Goal: Information Seeking & Learning: Find specific fact

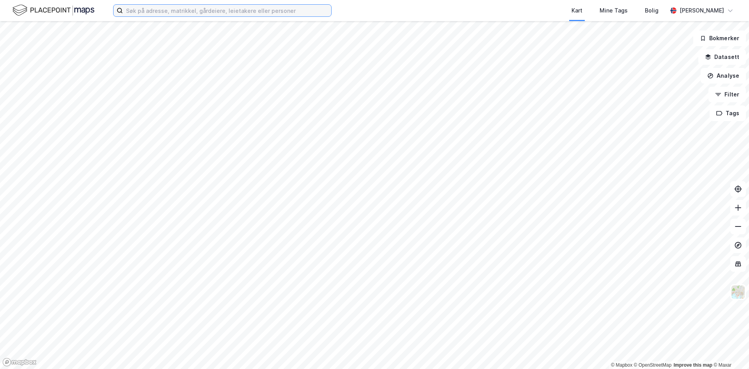
click at [157, 12] on input at bounding box center [227, 11] width 208 height 12
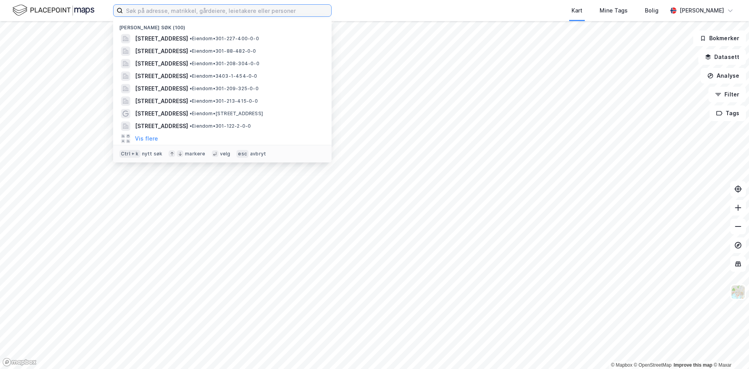
paste input "Bekkedroga 16"
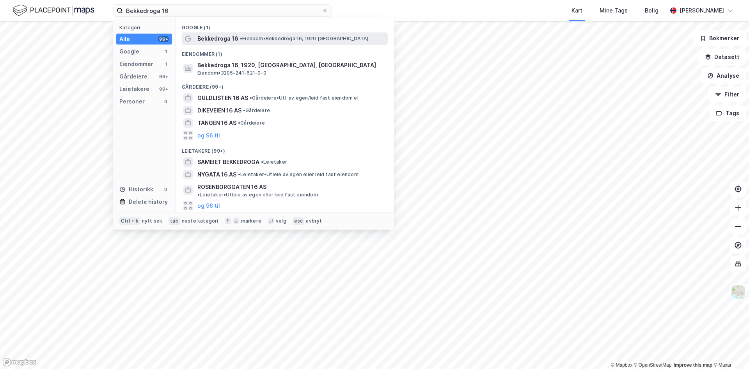
click at [203, 42] on span "Bekkedroga 16" at bounding box center [217, 38] width 41 height 9
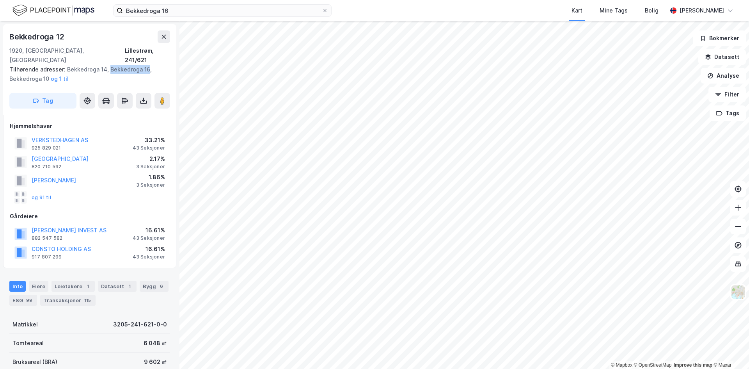
drag, startPoint x: 145, startPoint y: 60, endPoint x: 108, endPoint y: 61, distance: 37.1
click at [108, 65] on div "Tilhørende adresser: Bekkedroga 14, Bekkedroga 16, Bekkedroga 10 og 1 til" at bounding box center [86, 74] width 155 height 19
copy div "Bekkedroga 16"
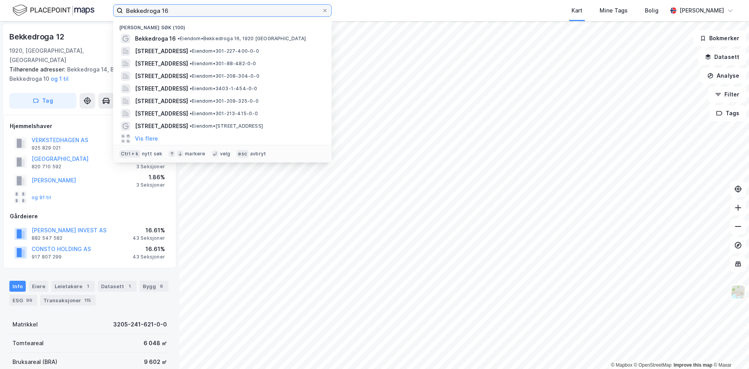
click at [182, 12] on input "Bekkedroga 16" at bounding box center [222, 11] width 199 height 12
click at [181, 12] on input "Bekkedroga 16" at bounding box center [222, 11] width 199 height 12
paste input "[STREET_ADDRESS]"
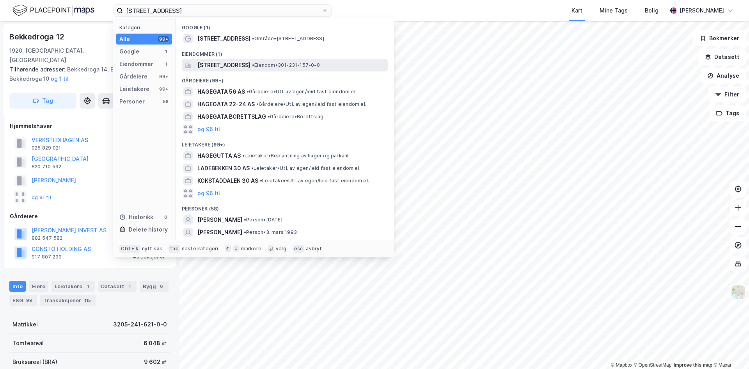
click at [244, 69] on span "[STREET_ADDRESS]" at bounding box center [223, 64] width 53 height 9
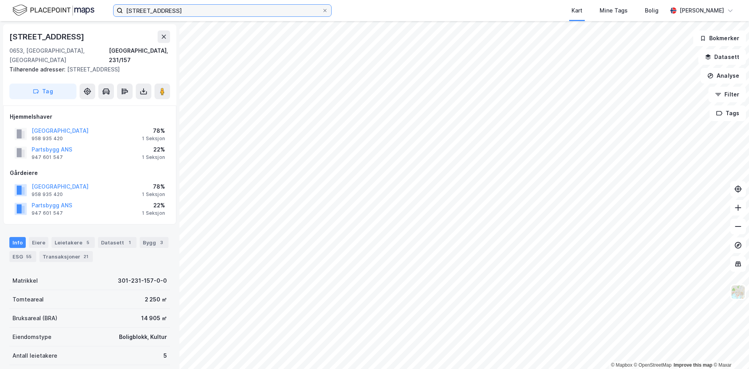
click at [171, 13] on input "[STREET_ADDRESS]" at bounding box center [222, 11] width 199 height 12
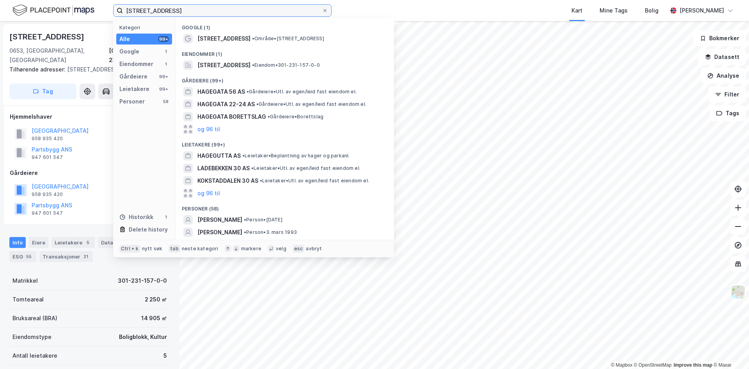
click at [171, 13] on input "[STREET_ADDRESS]" at bounding box center [222, 11] width 199 height 12
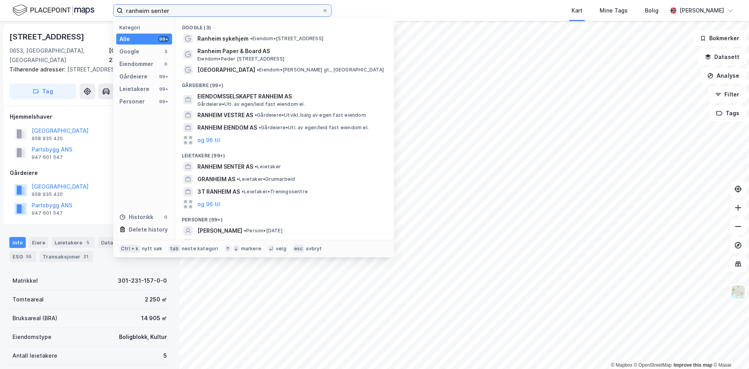
drag, startPoint x: 174, startPoint y: 12, endPoint x: 149, endPoint y: 13, distance: 25.4
click at [149, 13] on input "ranheim senter" at bounding box center [222, 11] width 199 height 12
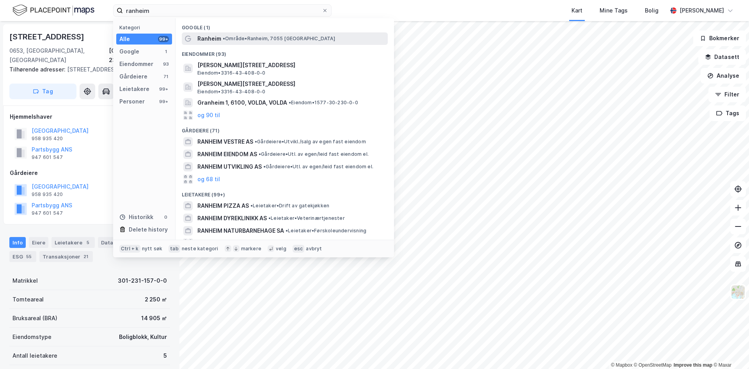
click at [228, 41] on span "• Område • [GEOGRAPHIC_DATA], 7055 [GEOGRAPHIC_DATA]" at bounding box center [279, 39] width 112 height 6
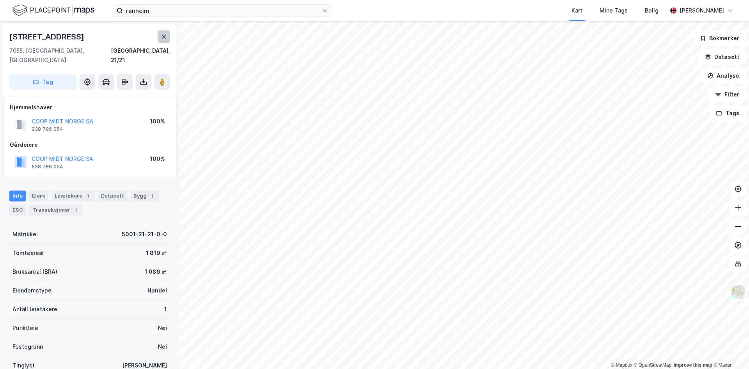
click at [161, 39] on button at bounding box center [164, 36] width 12 height 12
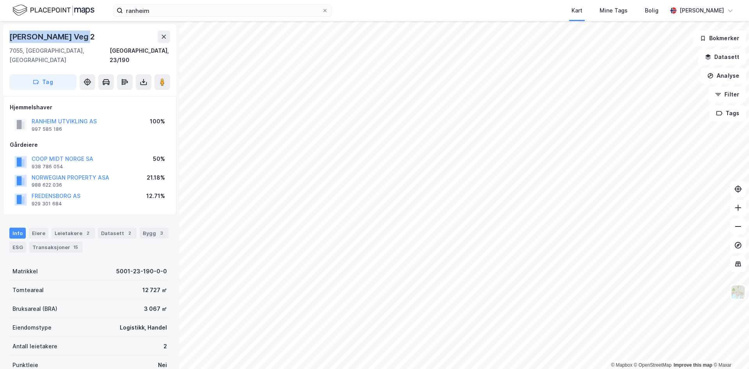
drag, startPoint x: 83, startPoint y: 36, endPoint x: 7, endPoint y: 36, distance: 75.7
click at [7, 36] on div "[PERSON_NAME][STREET_ADDRESS]" at bounding box center [89, 60] width 173 height 72
copy div "[PERSON_NAME] Veg 2"
click at [150, 14] on input "ranheim" at bounding box center [222, 11] width 199 height 12
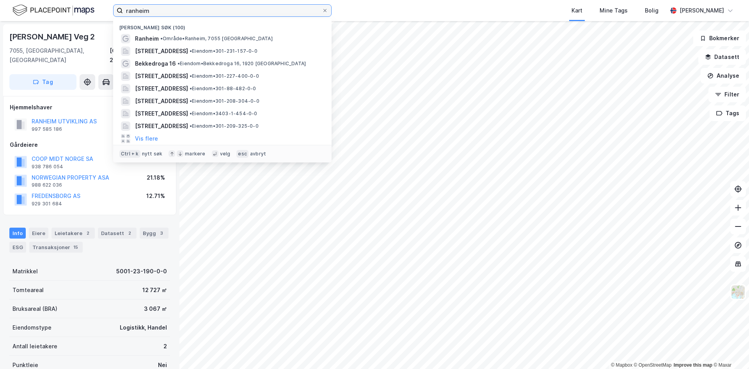
click at [150, 14] on input "ranheim" at bounding box center [222, 11] width 199 height 12
paste input "Osterøyvegen 3166"
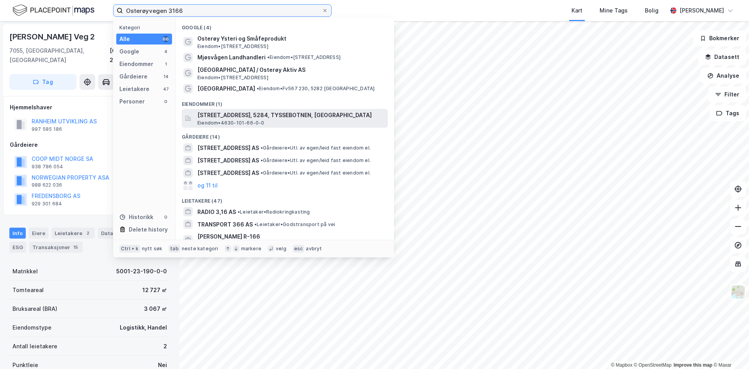
type input "Osterøyvegen 3166"
click at [239, 117] on span "[STREET_ADDRESS], 5284, TYSSEBOTNEN, [GEOGRAPHIC_DATA]" at bounding box center [290, 114] width 187 height 9
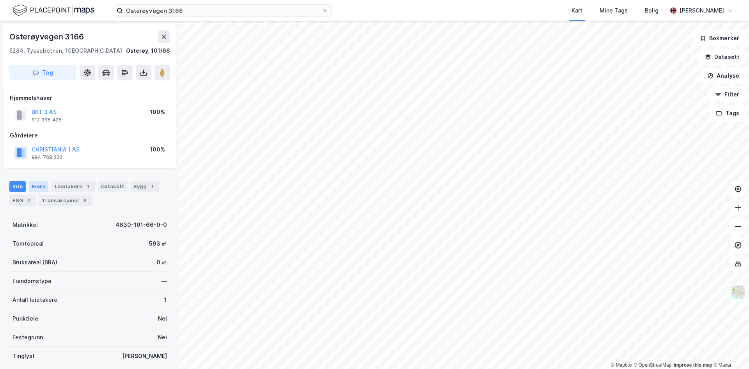
click at [42, 186] on div "Eiere" at bounding box center [39, 186] width 20 height 11
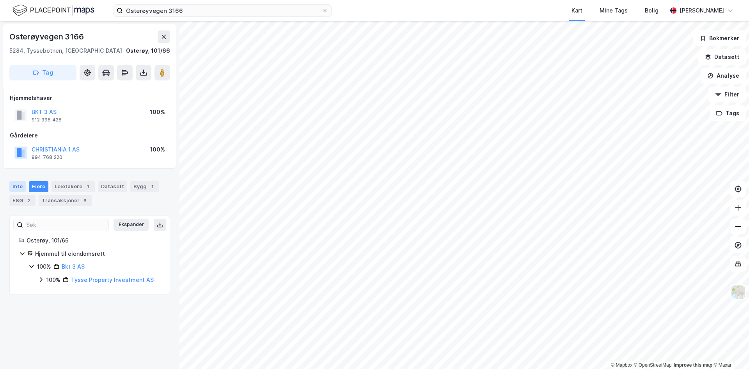
click at [21, 183] on div "Info" at bounding box center [17, 186] width 16 height 11
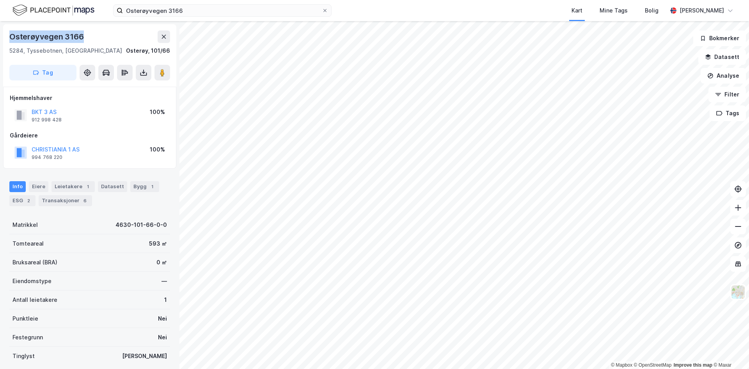
drag, startPoint x: 92, startPoint y: 35, endPoint x: 11, endPoint y: 39, distance: 80.8
click at [11, 39] on div "Osterøyvegen 3166" at bounding box center [89, 36] width 161 height 12
copy div "Osterøyvegen 3166"
click at [0, 0] on button "CHRISTIANIA 1 AS" at bounding box center [0, 0] width 0 height 0
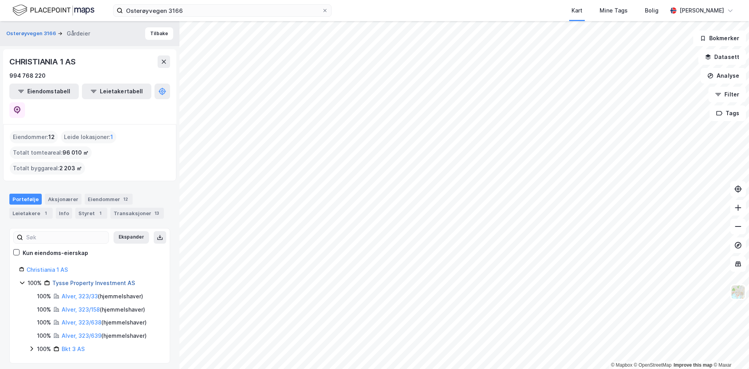
click at [86, 279] on link "Tysse Property Investment AS" at bounding box center [93, 282] width 83 height 7
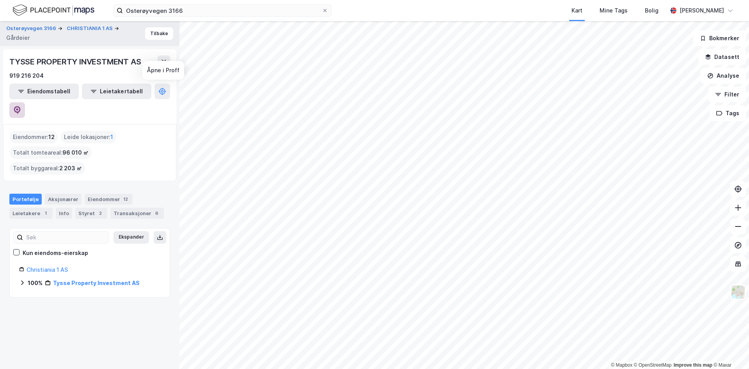
click at [21, 106] on icon at bounding box center [17, 110] width 7 height 8
